Goal: Task Accomplishment & Management: Manage account settings

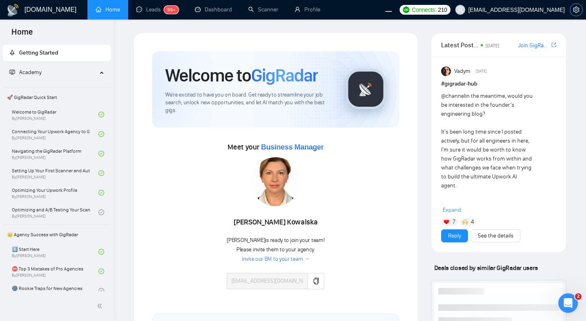
click at [576, 12] on icon "setting" at bounding box center [576, 10] width 7 height 7
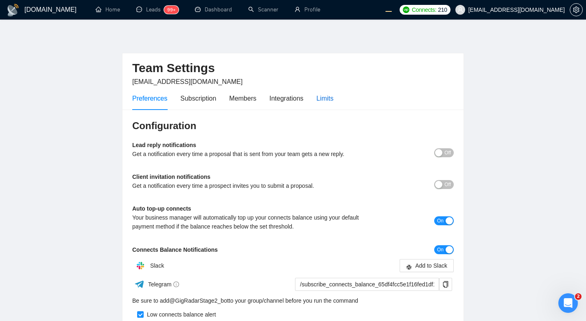
click at [330, 101] on div "Limits" at bounding box center [325, 98] width 17 height 10
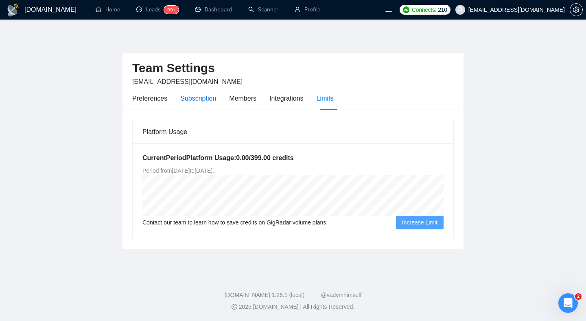
click at [210, 95] on div "Subscription" at bounding box center [198, 98] width 36 height 10
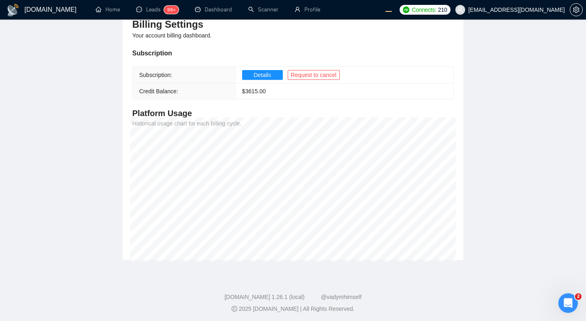
scroll to position [103, 0]
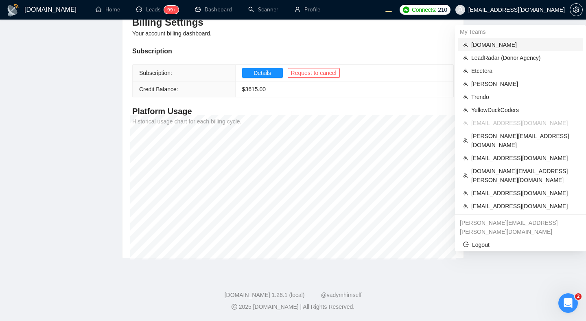
click at [503, 44] on span "[DOMAIN_NAME]" at bounding box center [525, 44] width 107 height 9
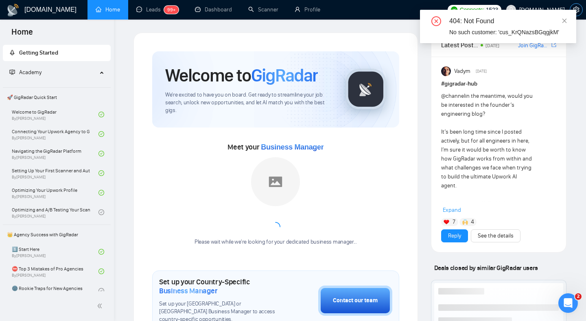
click at [580, 11] on icon "setting" at bounding box center [576, 10] width 6 height 7
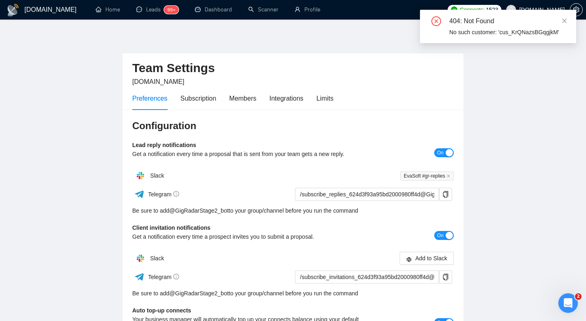
click at [339, 99] on div "Preferences Subscription Members Integrations Limits" at bounding box center [293, 98] width 322 height 23
click at [329, 99] on div "Limits" at bounding box center [325, 98] width 17 height 10
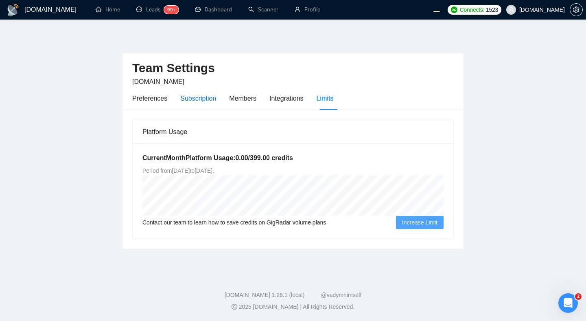
click at [202, 100] on div "Subscription" at bounding box center [198, 98] width 36 height 10
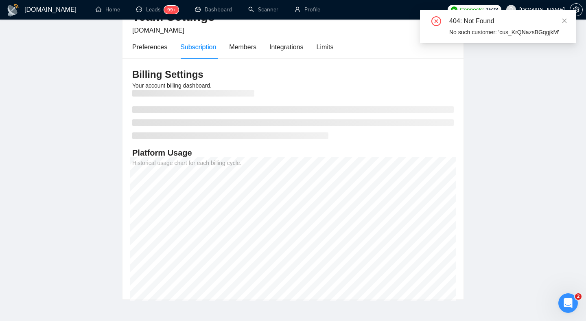
scroll to position [52, 0]
click at [519, 175] on main "Team Settings evacodes.com Preferences Subscription Members Integrations Limits…" at bounding box center [293, 140] width 560 height 319
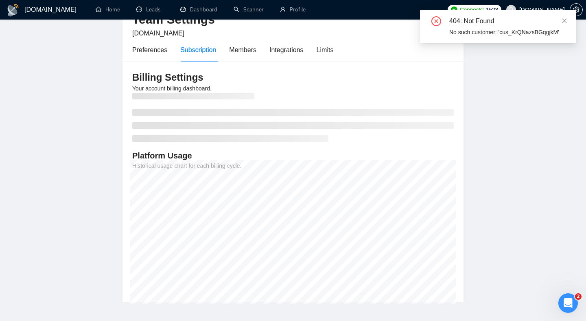
scroll to position [53, 0]
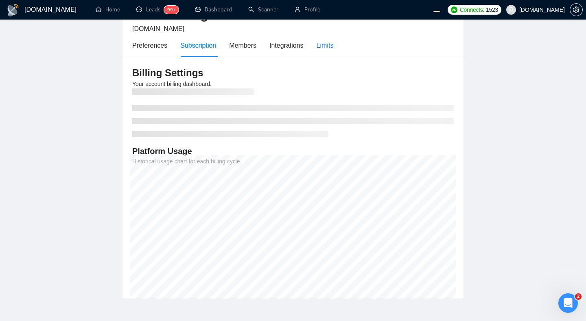
click at [332, 48] on div "Limits" at bounding box center [325, 45] width 17 height 10
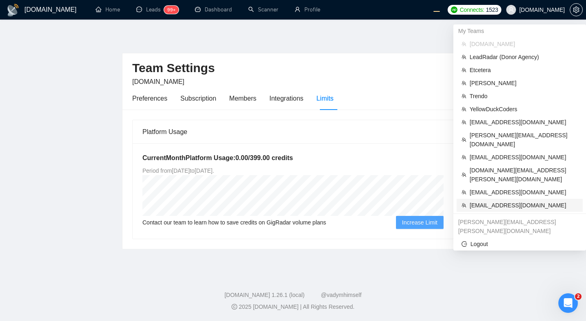
click at [483, 201] on span "[EMAIL_ADDRESS][DOMAIN_NAME]" at bounding box center [524, 205] width 108 height 9
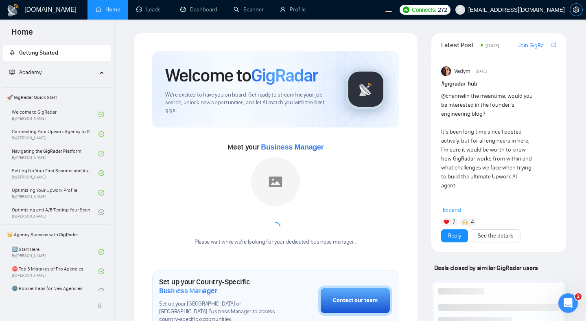
click at [576, 11] on icon "setting" at bounding box center [576, 10] width 6 height 7
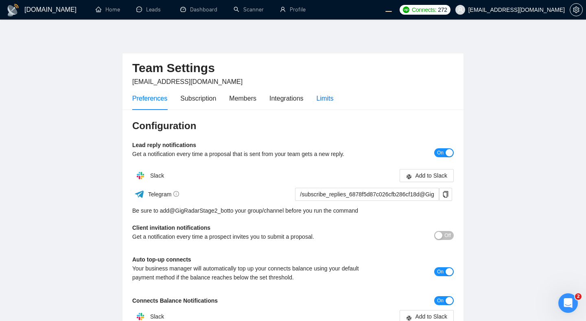
click at [334, 100] on div "Limits" at bounding box center [325, 98] width 17 height 10
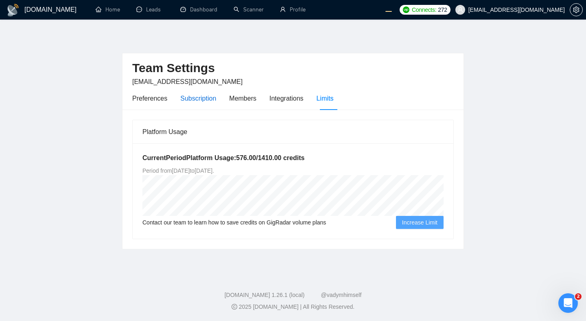
click at [204, 98] on div "Subscription" at bounding box center [198, 98] width 36 height 10
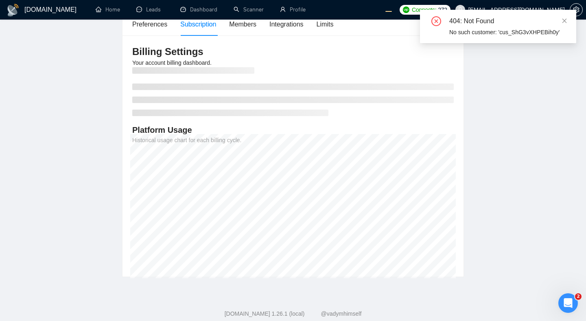
scroll to position [77, 0]
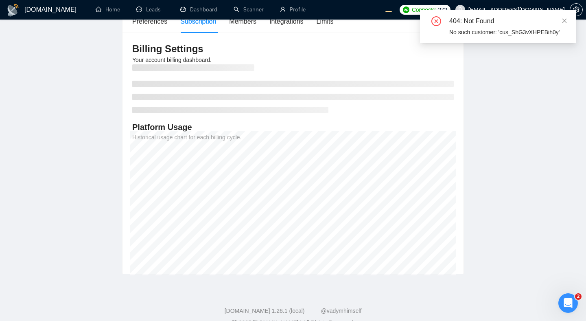
click at [525, 145] on main "Team Settings morissaschwartz@gmail.com Preferences Subscription Members Integr…" at bounding box center [293, 115] width 560 height 319
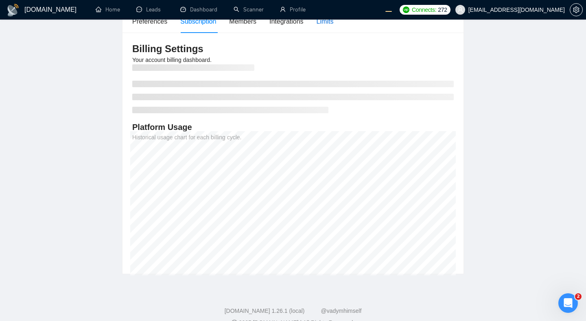
click at [333, 24] on div "Limits" at bounding box center [325, 21] width 17 height 10
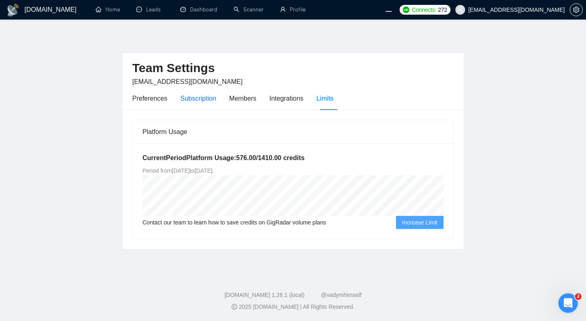
click at [197, 100] on div "Subscription" at bounding box center [198, 98] width 36 height 10
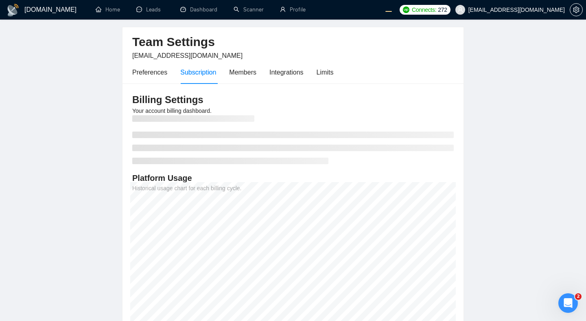
scroll to position [34, 0]
